Goal: Task Accomplishment & Management: Complete application form

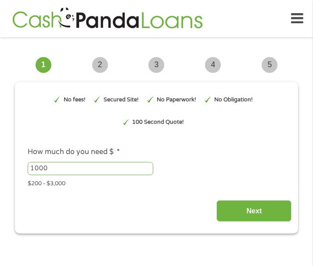
click at [172, 194] on div "Next" at bounding box center [156, 208] width 270 height 28
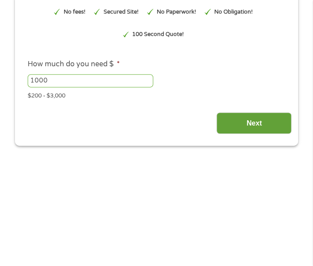
scroll to position [88, 0]
click at [238, 125] on input "Next" at bounding box center [253, 122] width 75 height 21
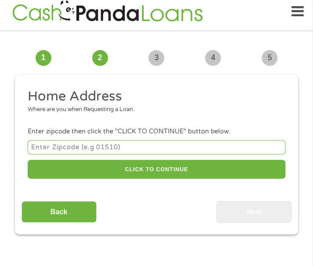
scroll to position [7, 0]
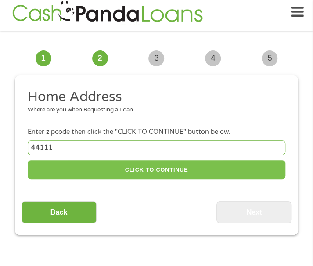
type input "44111"
click at [157, 164] on button "CLICK TO CONTINUE" at bounding box center [156, 169] width 257 height 19
type input "44111"
type input "[GEOGRAPHIC_DATA]"
select select "[US_STATE]"
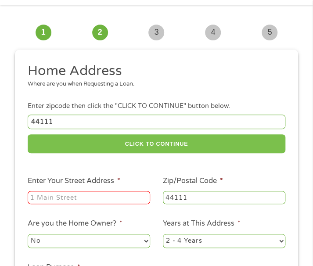
scroll to position [50, 0]
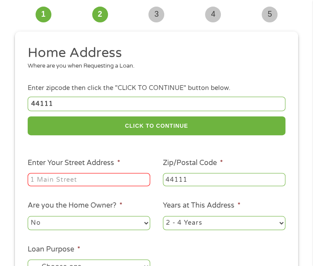
click at [109, 173] on div at bounding box center [89, 179] width 122 height 16
click at [110, 177] on input "Enter Your Street Address *" at bounding box center [89, 179] width 122 height 13
click at [75, 185] on input "Enter Your Street Address *" at bounding box center [89, 179] width 122 height 13
click at [82, 184] on input "[STREET_ADDRESS]" at bounding box center [89, 179] width 122 height 13
type input "[STREET_ADDRESS]"
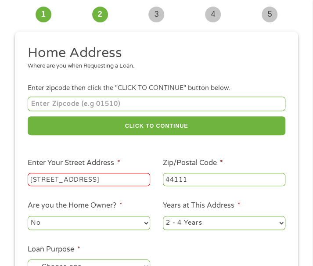
click at [183, 225] on select "1 Year or less 1 - 2 Years 2 - 4 Years Over 4 Years" at bounding box center [224, 223] width 122 height 14
select select "60months"
click at [163, 216] on select "1 Year or less 1 - 2 Years 2 - 4 Years Over 4 Years" at bounding box center [224, 223] width 122 height 14
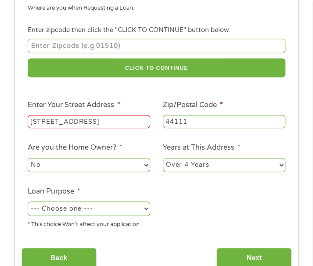
scroll to position [138, 0]
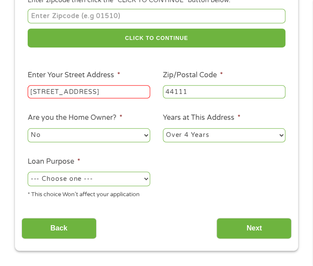
drag, startPoint x: 94, startPoint y: 134, endPoint x: 85, endPoint y: 142, distance: 12.1
click at [93, 133] on select "No Yes" at bounding box center [89, 135] width 122 height 14
select select "yes"
click at [28, 128] on select "No Yes" at bounding box center [89, 135] width 122 height 14
click at [66, 184] on select "--- Choose one --- Pay Bills Debt Consolidation Home Improvement Major Purchase…" at bounding box center [89, 178] width 122 height 14
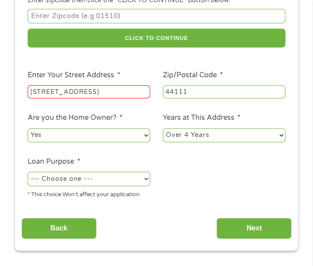
select select "other"
click at [28, 172] on select "--- Choose one --- Pay Bills Debt Consolidation Home Improvement Major Purchase…" at bounding box center [89, 178] width 122 height 14
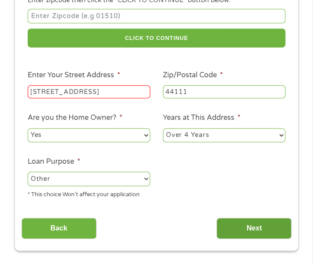
click at [267, 233] on input "Next" at bounding box center [253, 227] width 75 height 21
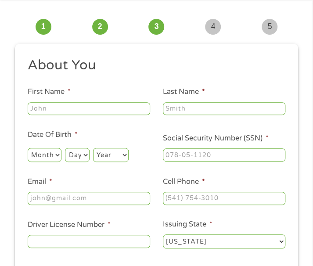
scroll to position [7, 0]
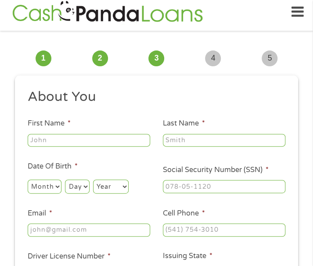
click at [113, 110] on ul "About You This field is hidden when viewing the form Title * --- Choose one ---…" at bounding box center [156, 187] width 270 height 199
type input "Breneta"
type input "[PERSON_NAME]"
click at [42, 183] on select "Month 1 2 3 4 5 6 7 8 9 10 11 12" at bounding box center [45, 186] width 34 height 14
select select "5"
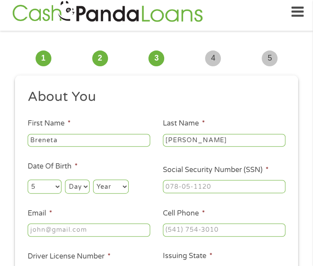
click at [28, 179] on select "Month 1 2 3 4 5 6 7 8 9 10 11 12" at bounding box center [45, 186] width 34 height 14
click at [75, 188] on select "Day 1 2 3 4 5 6 7 8 9 10 11 12 13 14 15 16 17 18 19 20 21 22 23 24 25 26 27 28 …" at bounding box center [77, 186] width 24 height 14
select select "17"
click at [65, 179] on select "Day 1 2 3 4 5 6 7 8 9 10 11 12 13 14 15 16 17 18 19 20 21 22 23 24 25 26 27 28 …" at bounding box center [77, 186] width 24 height 14
click at [105, 191] on select "Year [DATE] 2006 2005 2004 2003 2002 2001 2000 1999 1998 1997 1996 1995 1994 19…" at bounding box center [111, 186] width 36 height 14
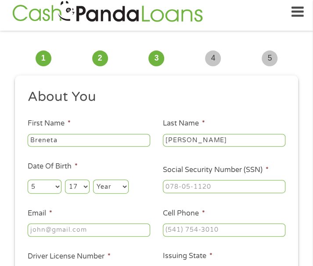
select select "1970"
click at [93, 179] on select "Year [DATE] 2006 2005 2004 2003 2002 2001 2000 1999 1998 1997 1996 1995 1994 19…" at bounding box center [111, 186] width 36 height 14
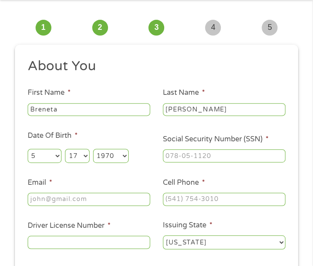
scroll to position [50, 0]
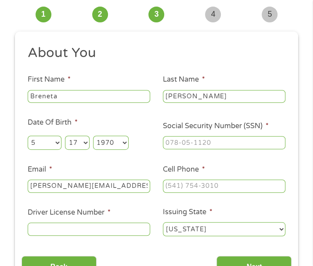
type input "[PERSON_NAME][EMAIL_ADDRESS][DOMAIN_NAME]"
click at [71, 174] on li "Email * [PERSON_NAME][EMAIL_ADDRESS][DOMAIN_NAME]" at bounding box center [88, 179] width 135 height 30
type input "[PHONE_NUMBER]"
click at [226, 173] on li "Cell Phone * [PHONE_NUMBER]" at bounding box center [223, 179] width 135 height 30
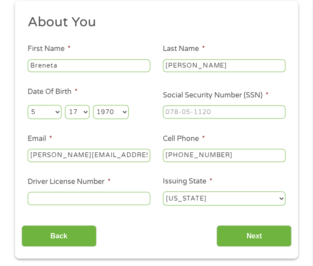
scroll to position [94, 0]
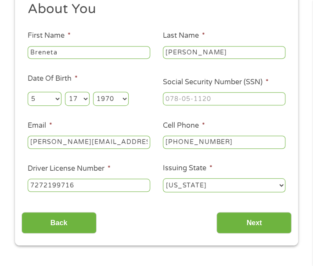
type input "7272199716"
click at [133, 169] on li "Driver License Number * [DRIVERS_LICENSE_NUMBER]" at bounding box center [88, 178] width 135 height 30
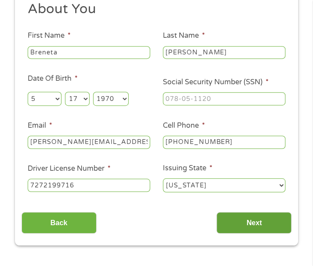
click at [231, 222] on input "Next" at bounding box center [253, 222] width 75 height 21
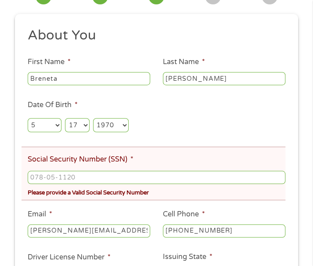
scroll to position [138, 0]
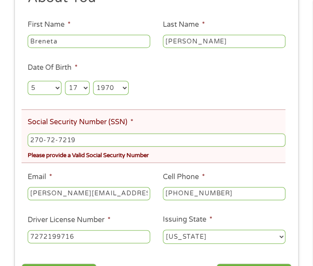
type input "270-72-7219"
click at [121, 171] on ul "About You This field is hidden when viewing the form Title * --- Choose one ---…" at bounding box center [156, 120] width 270 height 262
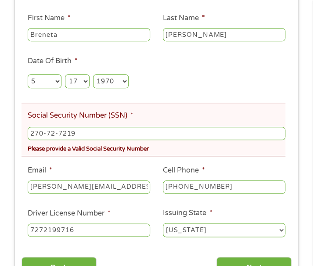
scroll to position [357, 0]
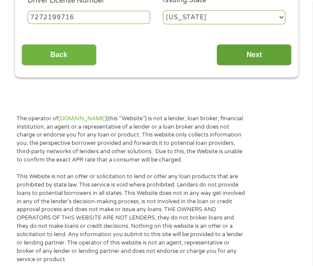
click at [271, 54] on input "Next" at bounding box center [253, 54] width 75 height 21
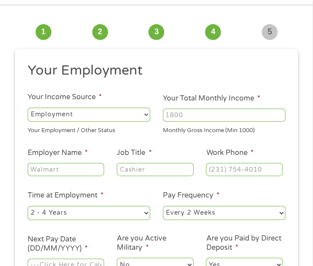
scroll to position [7, 0]
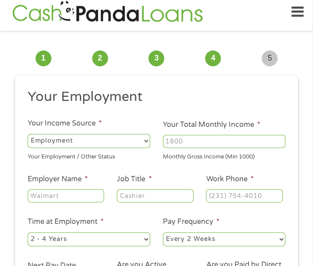
type input "Khm Travel Group"
click at [204, 141] on input "Your Total Monthly Income *" at bounding box center [224, 141] width 122 height 13
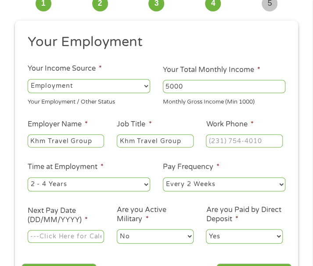
scroll to position [94, 0]
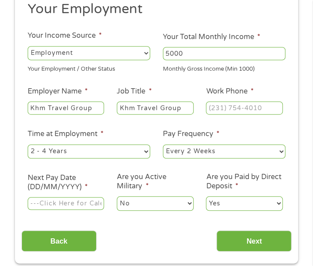
type input "5000"
click at [128, 154] on select "--- Choose one --- 1 Year or less 1 - 2 Years 2 - 4 Years Over 4 Years" at bounding box center [89, 151] width 122 height 14
select select "60months"
click at [28, 144] on select "--- Choose one --- 1 Year or less 1 - 2 Years 2 - 4 Years Over 4 Years" at bounding box center [89, 151] width 122 height 14
click at [90, 206] on input "Next Pay Date (DD/MM/YYYY) *" at bounding box center [66, 203] width 76 height 13
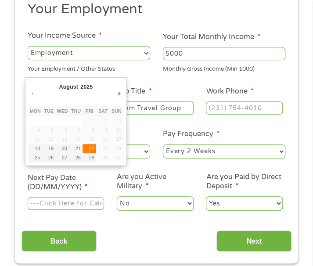
type input "[DATE]"
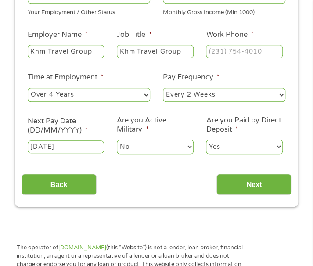
scroll to position [182, 0]
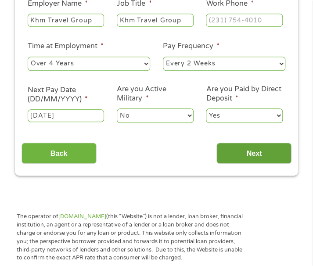
click at [252, 154] on input "Next" at bounding box center [253, 152] width 75 height 21
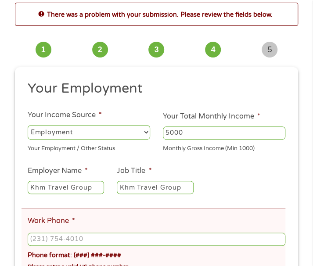
scroll to position [94, 0]
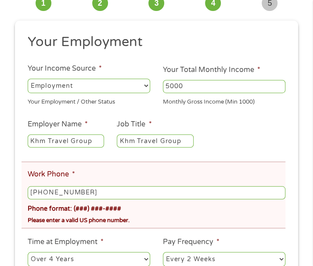
type input "[PHONE_NUMBER]"
click at [184, 181] on li "Work Phone * [PHONE_NUMBER] Phone format: (###) ###-#### Please enter a valid U…" at bounding box center [152, 194] width 263 height 66
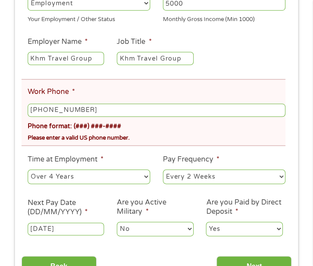
scroll to position [226, 0]
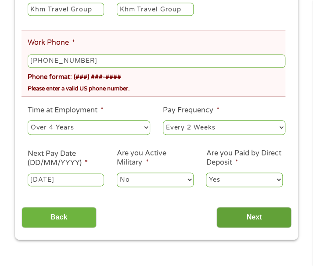
drag, startPoint x: 228, startPoint y: 213, endPoint x: 222, endPoint y: 213, distance: 5.7
click at [228, 212] on input "Next" at bounding box center [253, 216] width 75 height 21
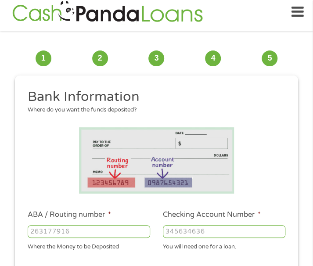
scroll to position [138, 0]
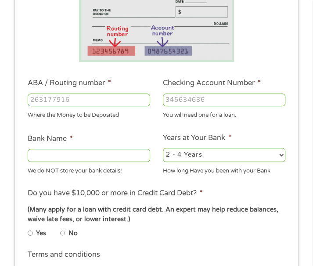
type input "041215663"
click at [95, 100] on input "041215663" at bounding box center [89, 99] width 122 height 13
click at [95, 99] on input "041215663" at bounding box center [89, 99] width 122 height 13
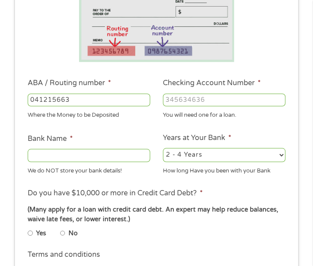
type input "[PERSON_NAME] BANK"
type input "041215663"
type input "1322199765121"
click at [234, 116] on div "You will need one for a loan." at bounding box center [224, 114] width 122 height 12
drag, startPoint x: 186, startPoint y: 156, endPoint x: 180, endPoint y: 159, distance: 7.1
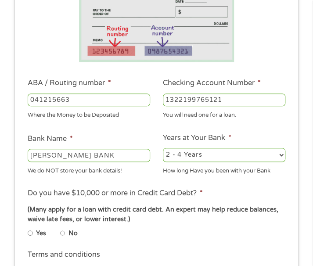
click at [186, 156] on select "2 - 4 Years 6 - 12 Months 1 - 2 Years Over 4 Years" at bounding box center [224, 155] width 122 height 14
select select "60months"
click at [163, 148] on select "2 - 4 Years 6 - 12 Months 1 - 2 Years Over 4 Years" at bounding box center [224, 155] width 122 height 14
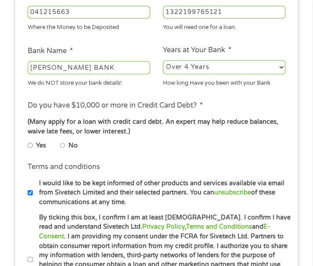
click at [59, 143] on li "Yes" at bounding box center [44, 146] width 32 height 14
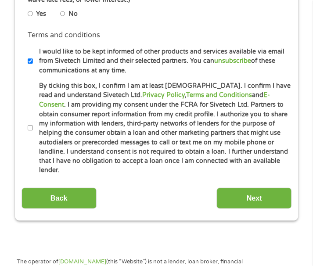
click at [62, 14] on input "No" at bounding box center [62, 13] width 5 height 11
radio input "true"
click at [30, 122] on input "By ticking this box, I confirm I am at least [DEMOGRAPHIC_DATA]. I confirm I ha…" at bounding box center [30, 127] width 5 height 11
checkbox input "true"
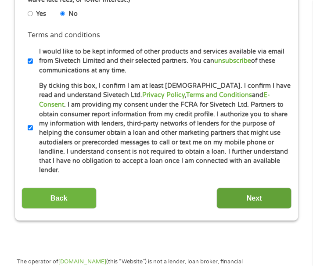
click at [231, 187] on input "Next" at bounding box center [253, 197] width 75 height 21
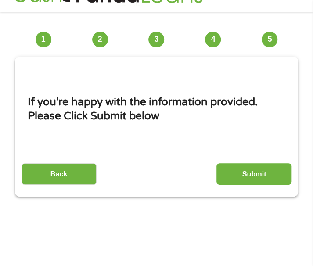
scroll to position [7, 0]
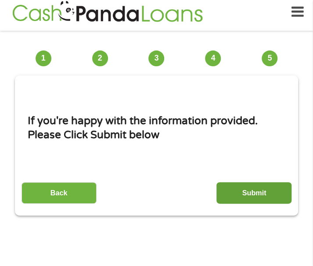
click at [268, 183] on input "Submit" at bounding box center [253, 192] width 75 height 21
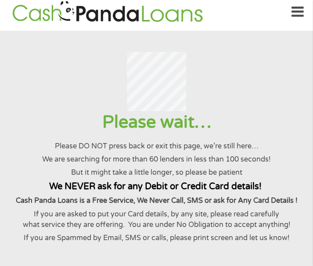
scroll to position [0, 0]
